Goal: Transaction & Acquisition: Purchase product/service

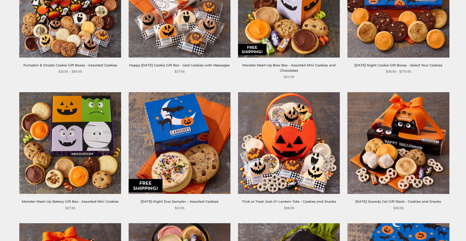
scroll to position [286, 0]
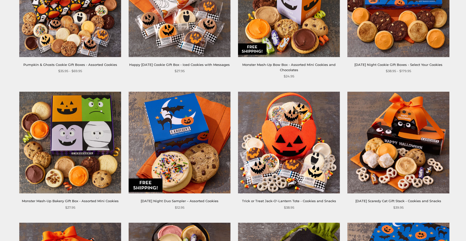
click at [164, 186] on img at bounding box center [180, 143] width 102 height 102
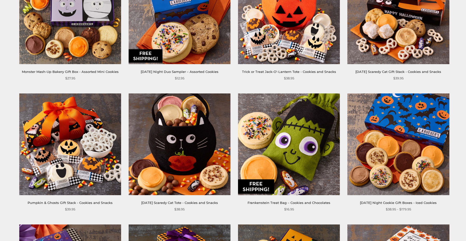
scroll to position [429, 0]
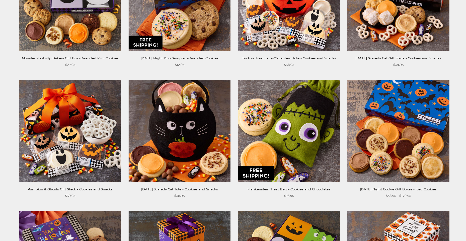
click at [305, 155] on img at bounding box center [289, 131] width 102 height 102
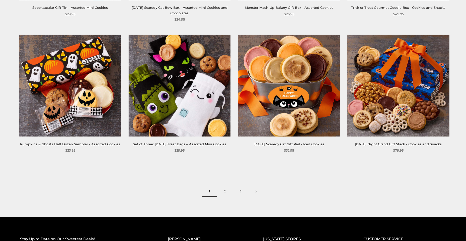
scroll to position [744, 0]
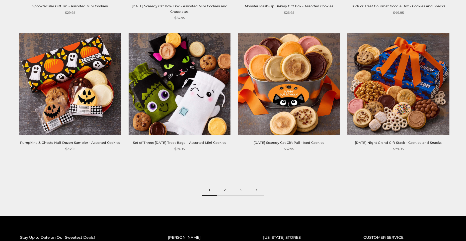
click at [225, 192] on link "2" at bounding box center [225, 190] width 16 height 11
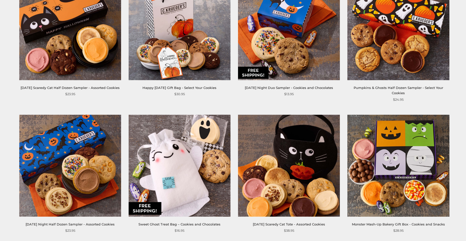
scroll to position [143, 0]
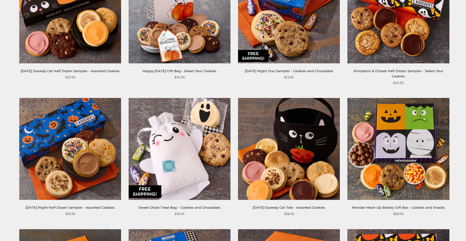
click at [367, 190] on img at bounding box center [399, 149] width 102 height 102
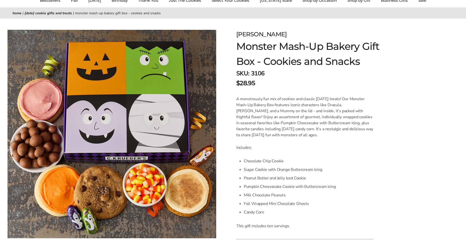
scroll to position [57, 0]
